Goal: Information Seeking & Learning: Learn about a topic

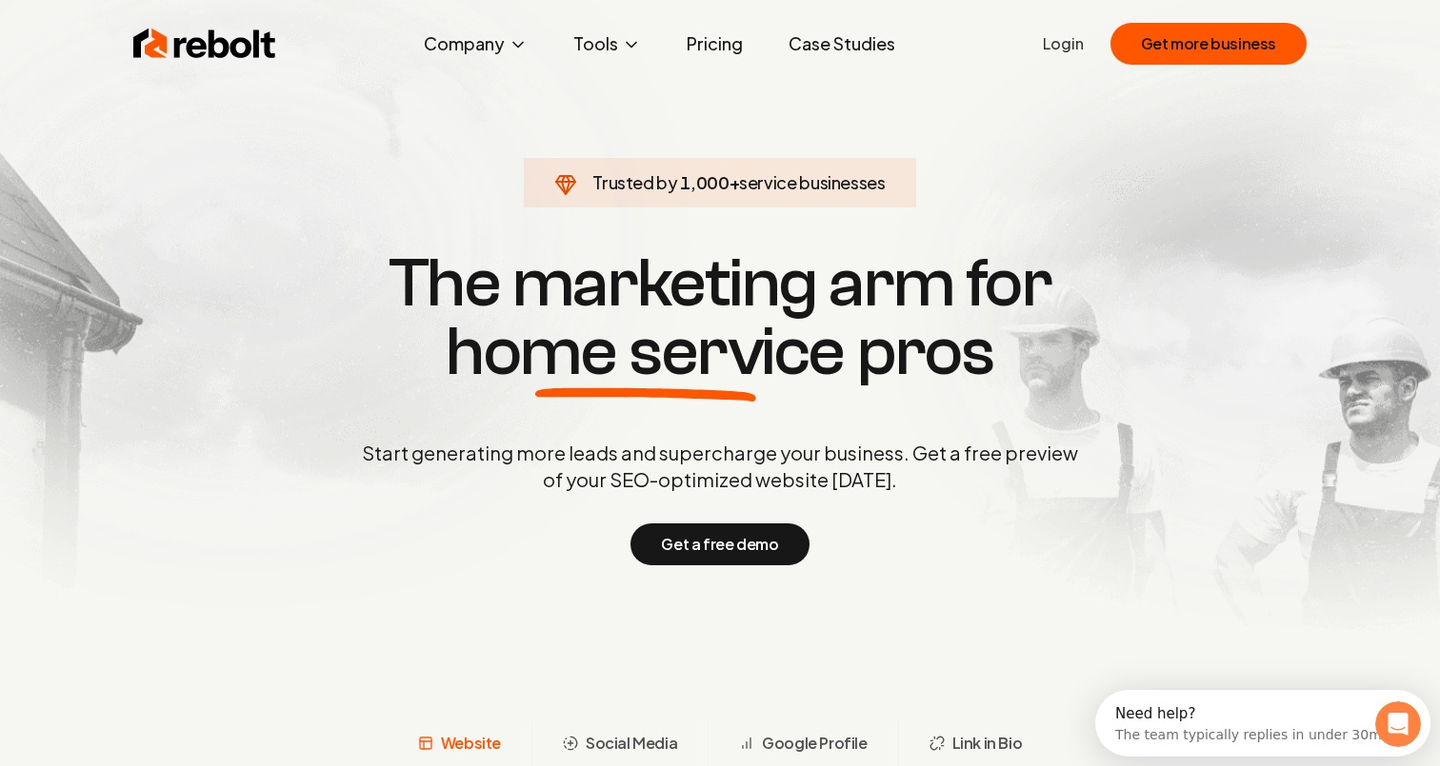
click at [695, 43] on link "Pricing" at bounding box center [714, 44] width 87 height 38
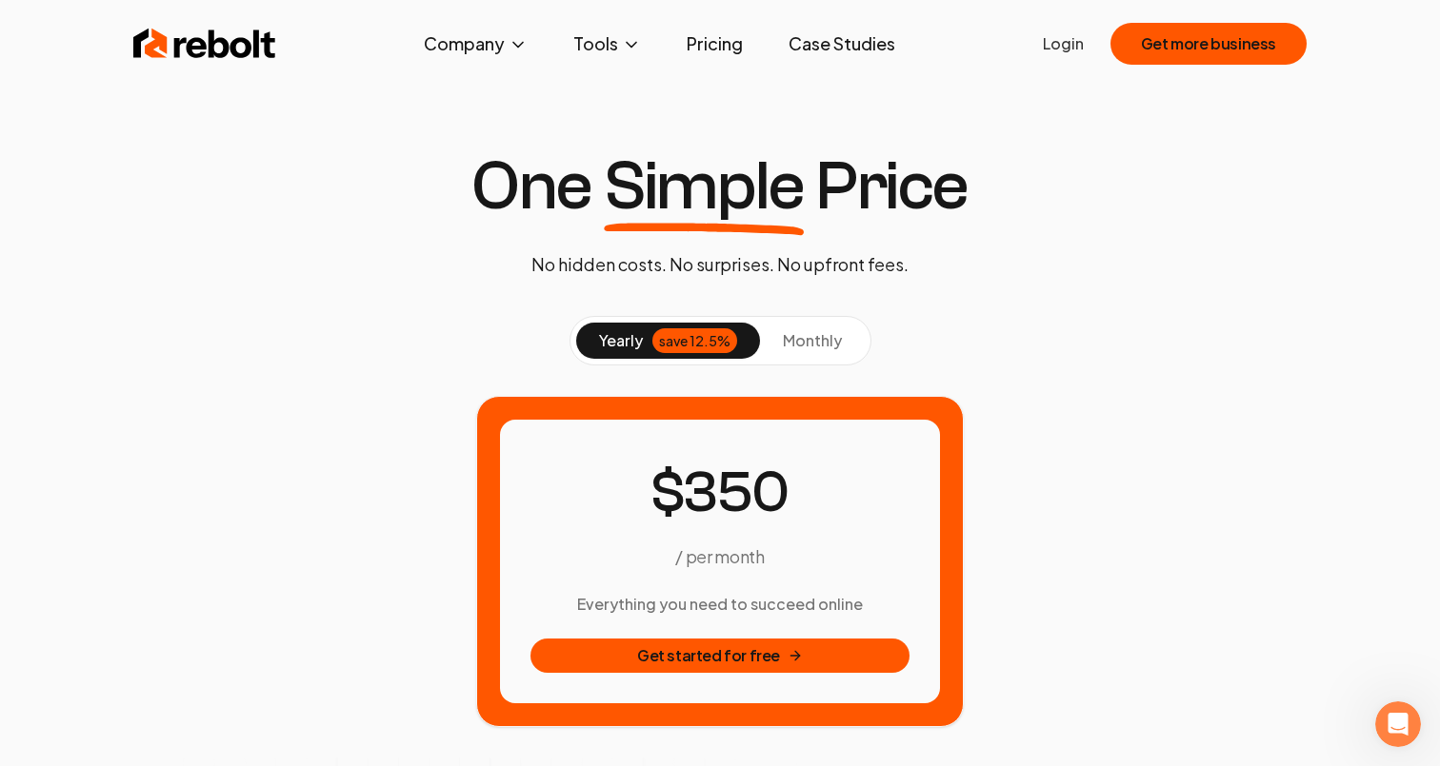
click at [235, 42] on img at bounding box center [204, 44] width 143 height 38
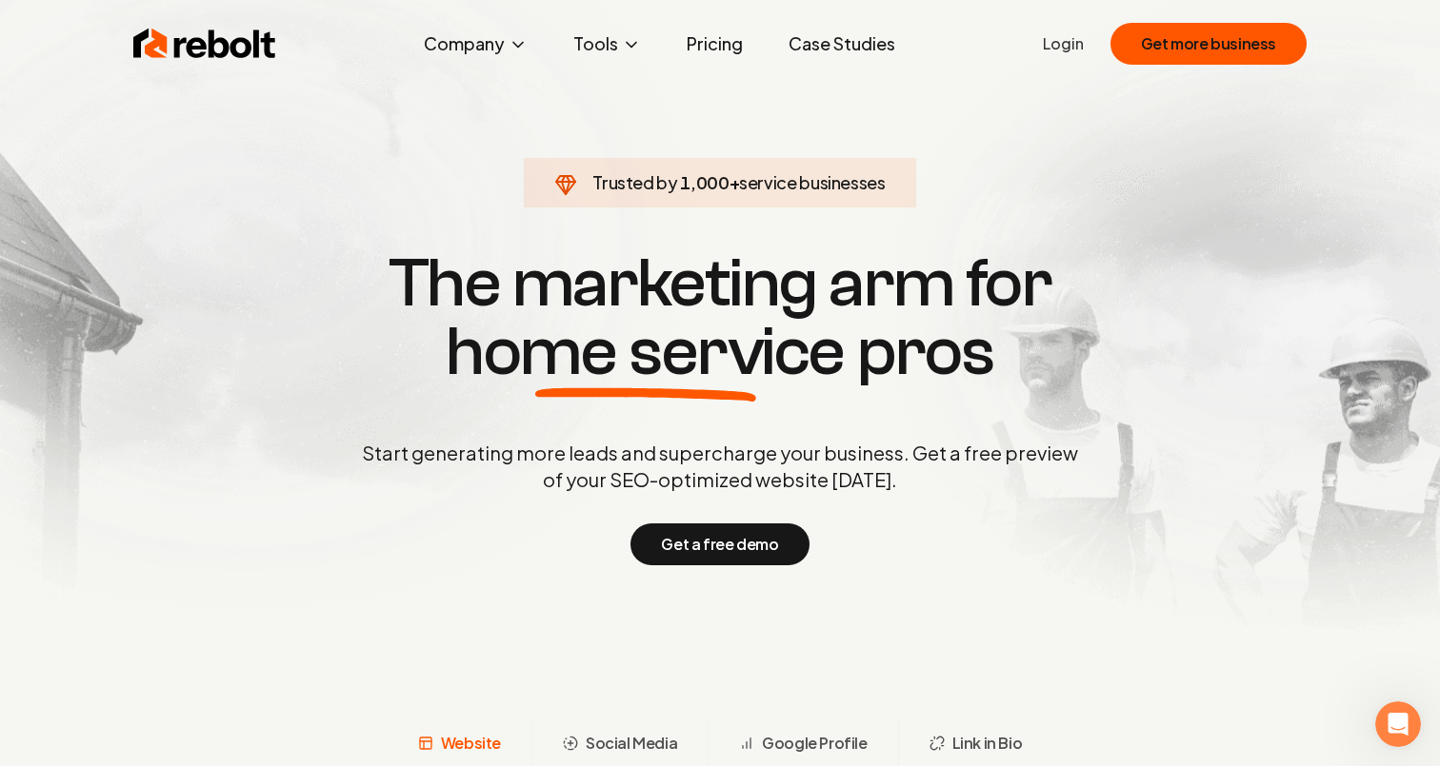
click at [716, 46] on link "Pricing" at bounding box center [714, 44] width 87 height 38
